Goal: Task Accomplishment & Management: Use online tool/utility

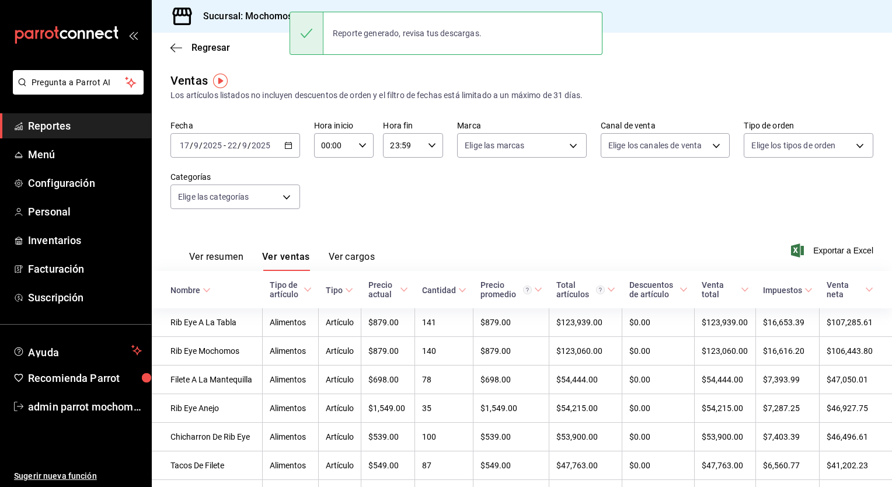
click at [287, 152] on div "[DATE] [DATE] - [DATE] [DATE]" at bounding box center [235, 145] width 130 height 25
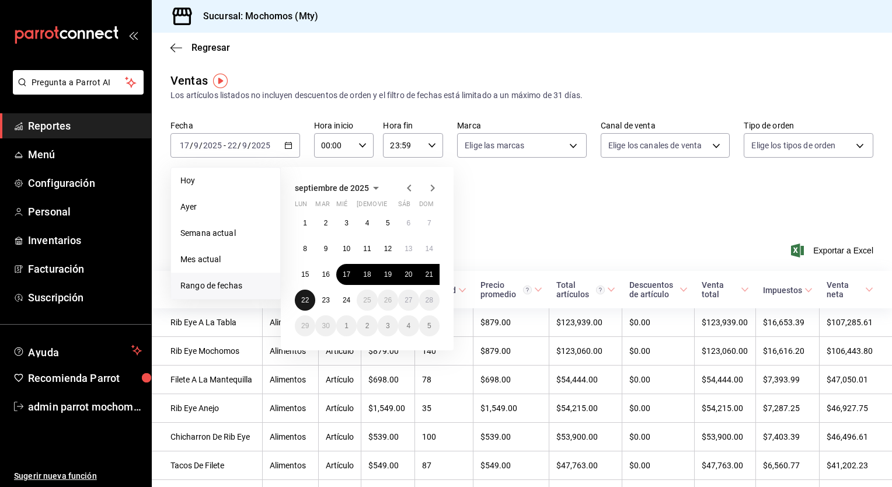
click at [301, 302] on abbr "22" at bounding box center [305, 300] width 8 height 8
click at [343, 304] on button "24" at bounding box center [346, 299] width 20 height 21
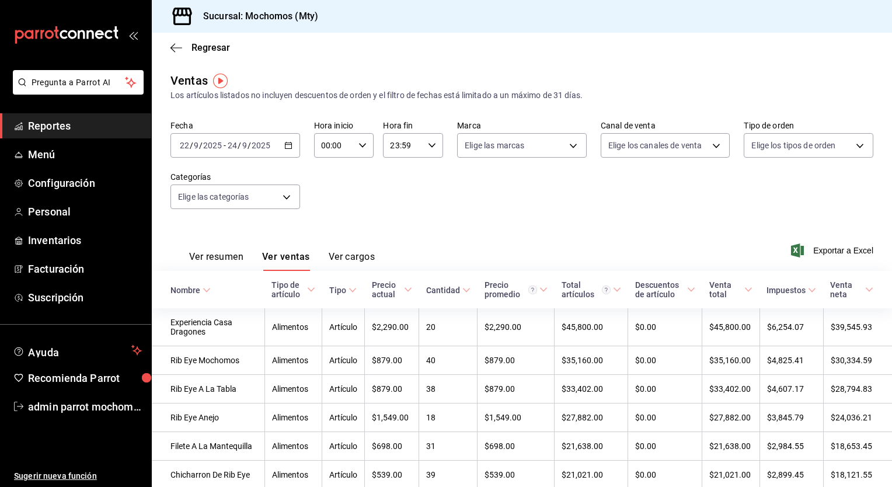
click at [362, 148] on icon "button" at bounding box center [362, 145] width 8 height 8
click at [330, 177] on span "00" at bounding box center [327, 174] width 11 height 9
click at [330, 177] on span "05" at bounding box center [327, 174] width 12 height 9
type input "05:00"
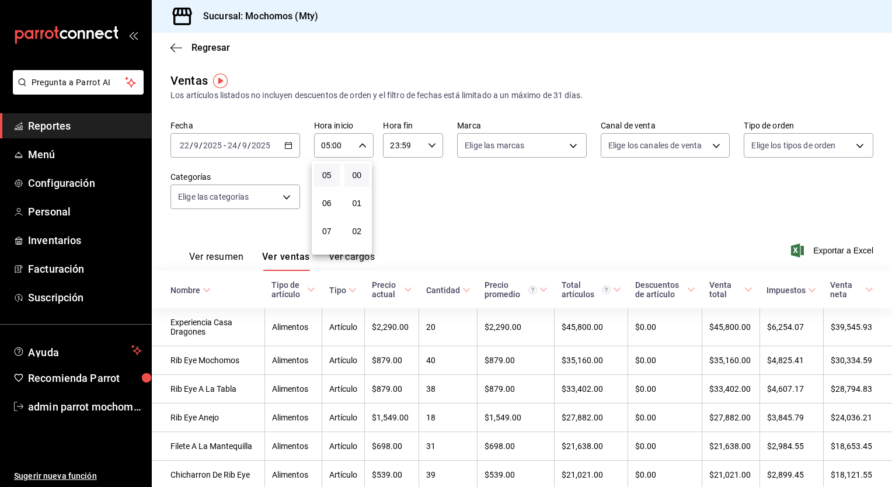
click at [431, 146] on div at bounding box center [446, 243] width 892 height 487
click at [431, 146] on icon "button" at bounding box center [432, 145] width 8 height 8
click at [396, 186] on span "21" at bounding box center [395, 184] width 11 height 9
type input "21:59"
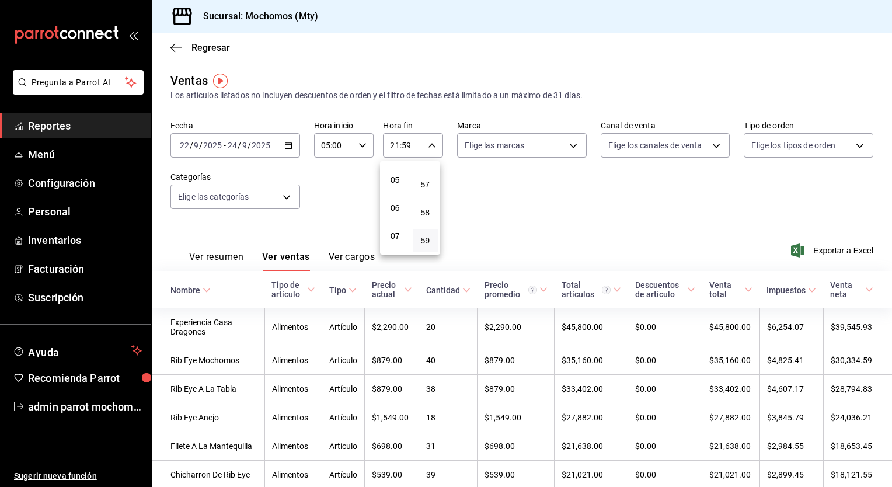
scroll to position [140, 0]
click at [395, 180] on span "05" at bounding box center [395, 174] width 12 height 9
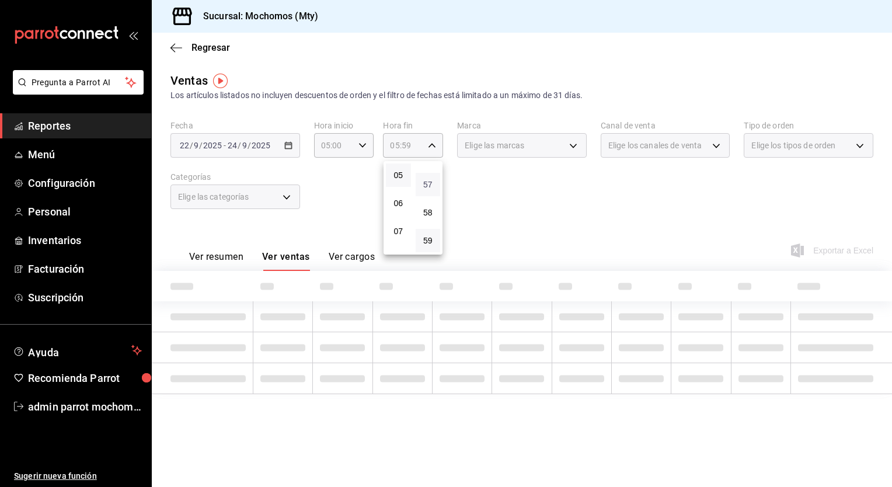
click at [428, 184] on span "57" at bounding box center [428, 184] width 11 height 9
type input "05:57"
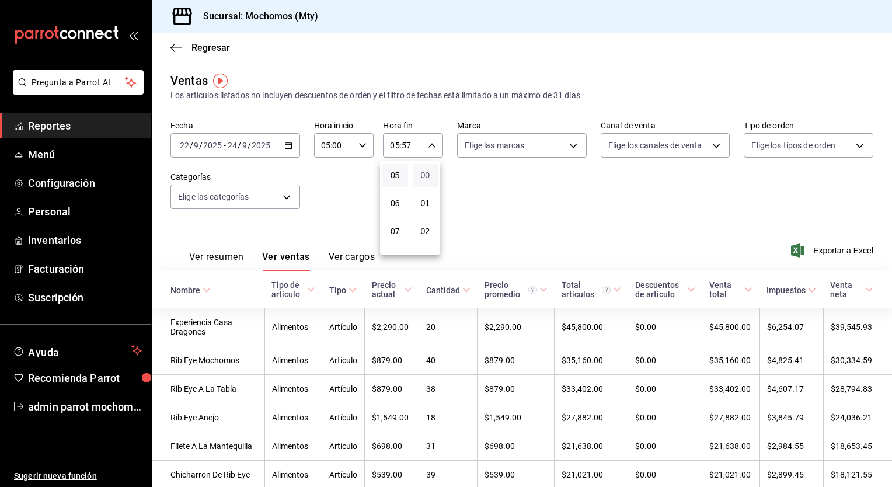
click at [425, 179] on span "00" at bounding box center [426, 174] width 12 height 9
type input "05:00"
click at [647, 228] on div at bounding box center [446, 243] width 892 height 487
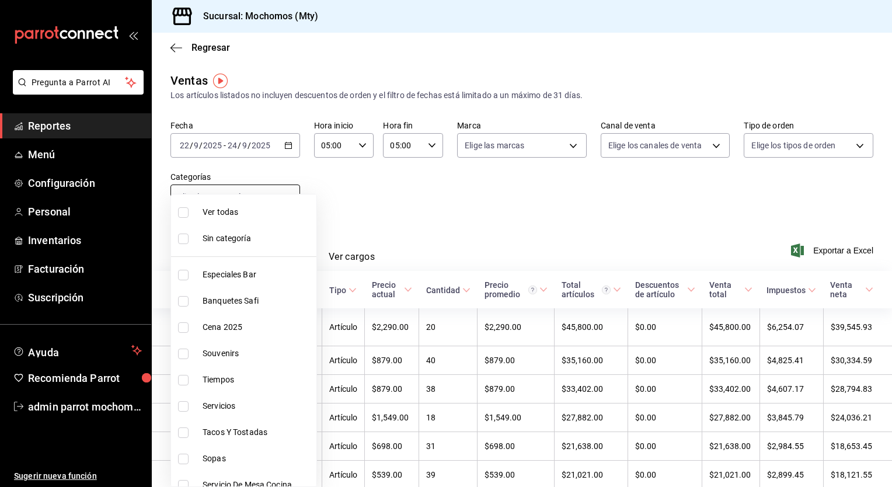
click at [287, 195] on body "Pregunta a Parrot AI Reportes Menú Configuración Personal Inventarios Facturaci…" at bounding box center [446, 243] width 892 height 487
click at [385, 198] on div at bounding box center [446, 243] width 892 height 487
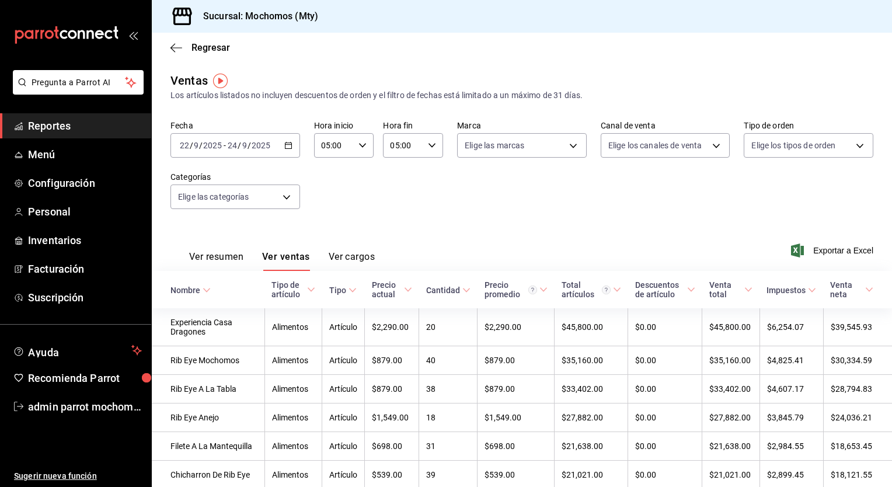
click at [226, 260] on button "Ver resumen" at bounding box center [216, 261] width 54 height 20
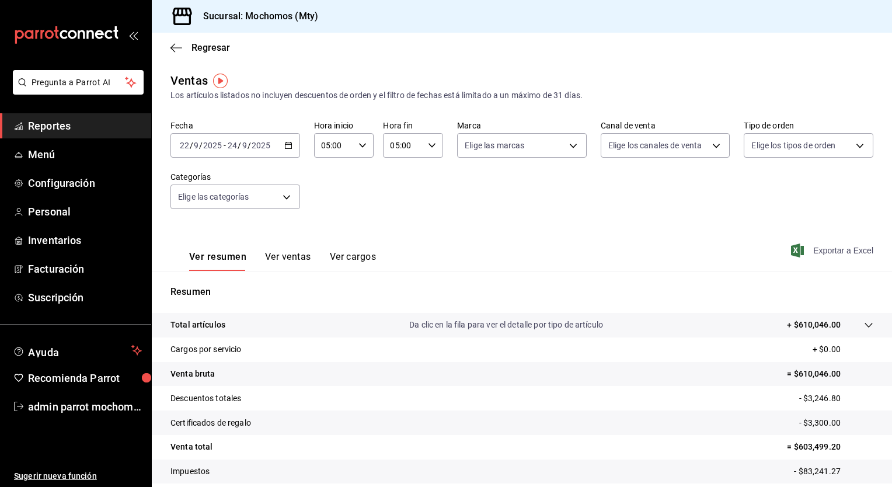
click at [828, 249] on span "Exportar a Excel" at bounding box center [833, 250] width 80 height 14
